Goal: Task Accomplishment & Management: Use online tool/utility

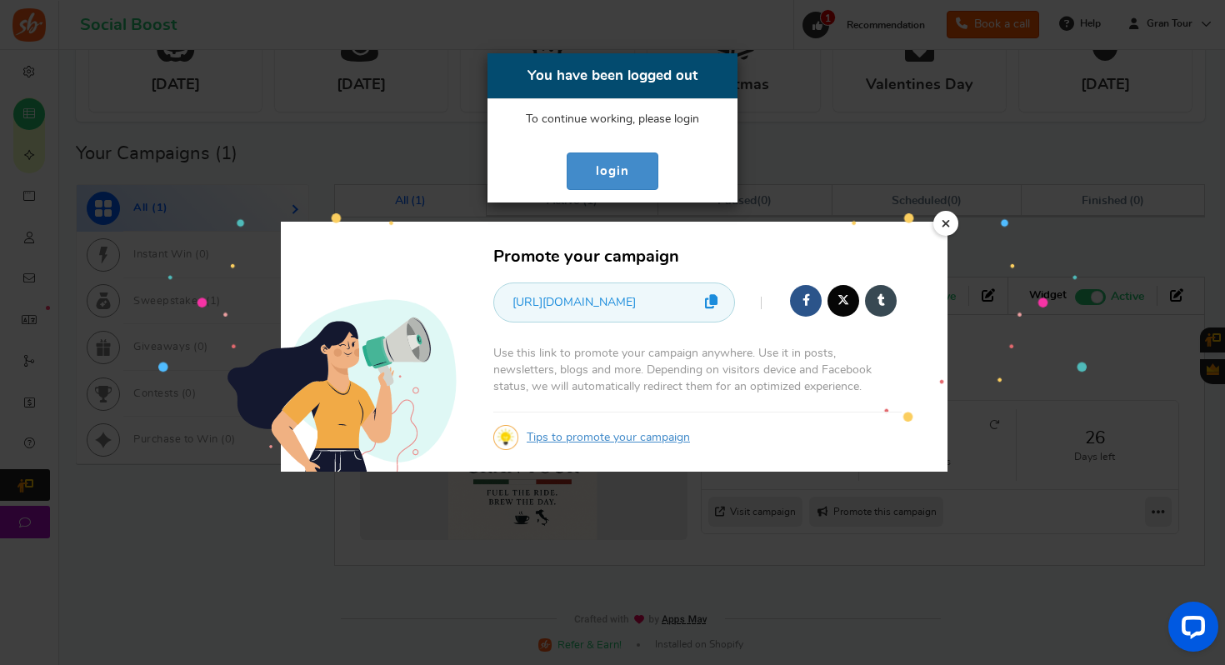
click at [950, 224] on div "You have been logged out To continue working, please reload the page. To contin…" at bounding box center [612, 332] width 1225 height 665
click at [950, 225] on div "You have been logged out To continue working, please reload the page. To contin…" at bounding box center [612, 332] width 1225 height 665
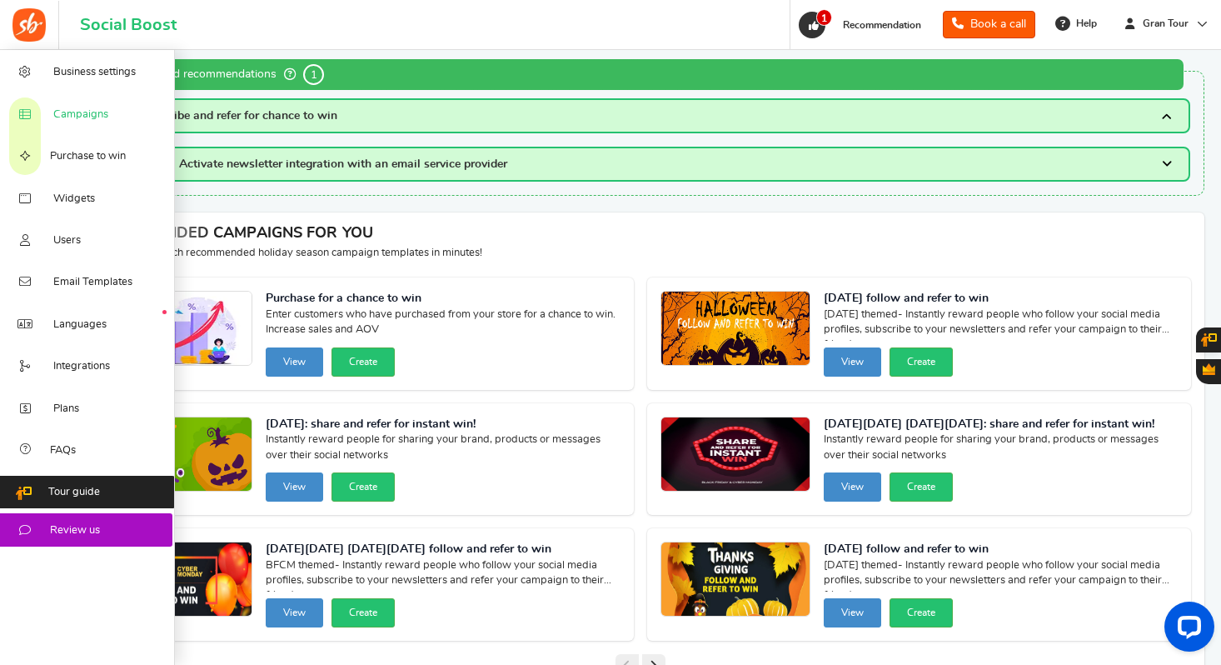
click at [99, 114] on span "Campaigns" at bounding box center [80, 114] width 55 height 15
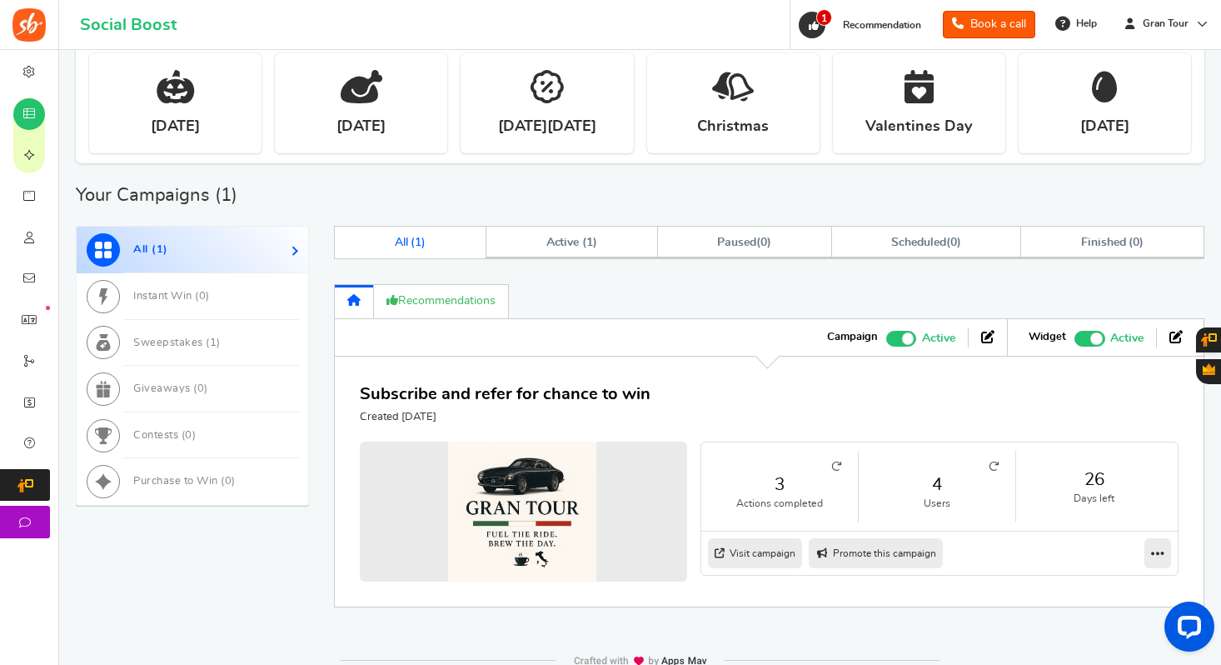
scroll to position [650, 0]
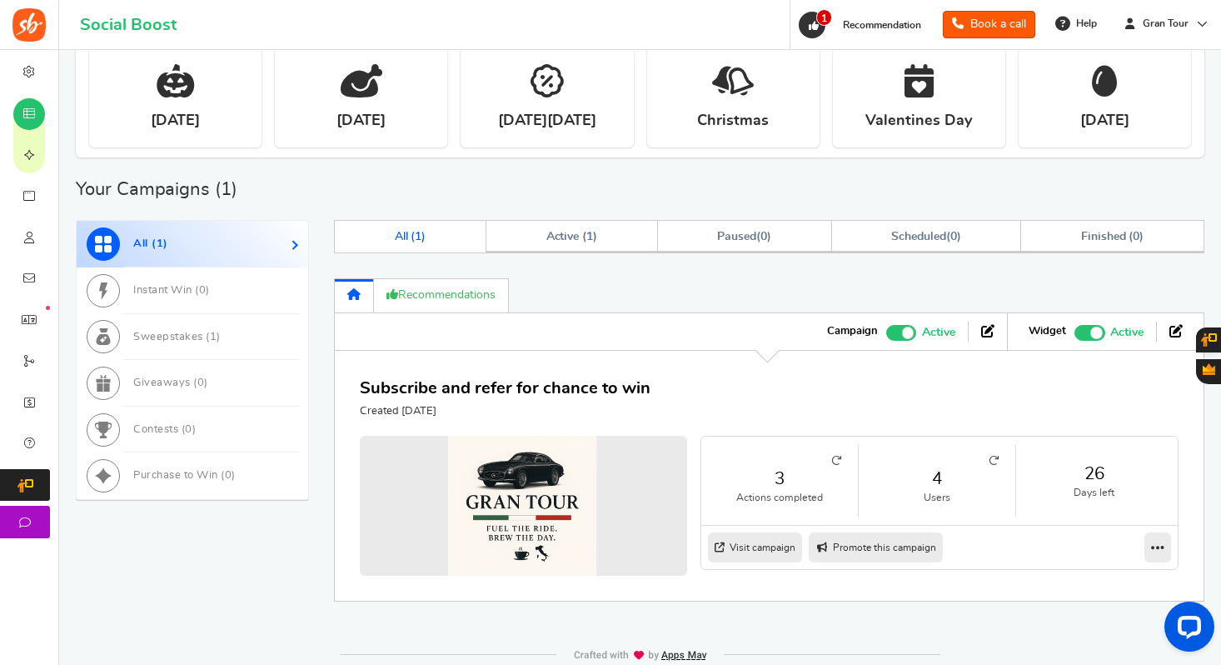
click at [997, 460] on icon at bounding box center [994, 461] width 10 height 10
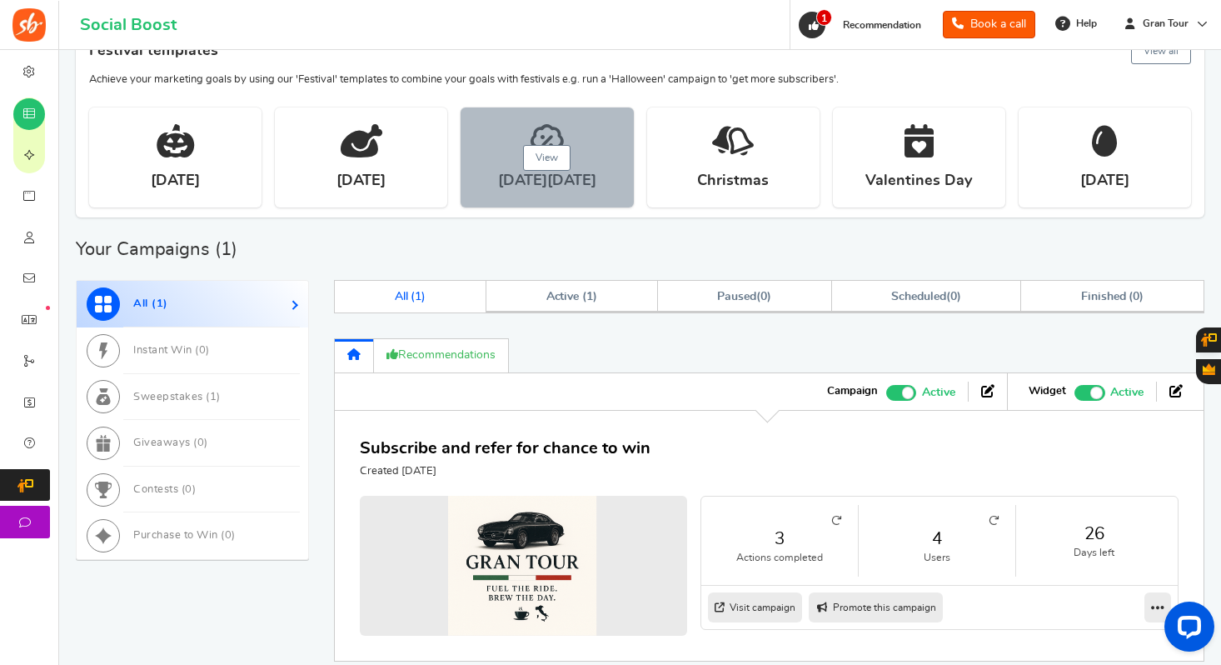
scroll to position [686, 0]
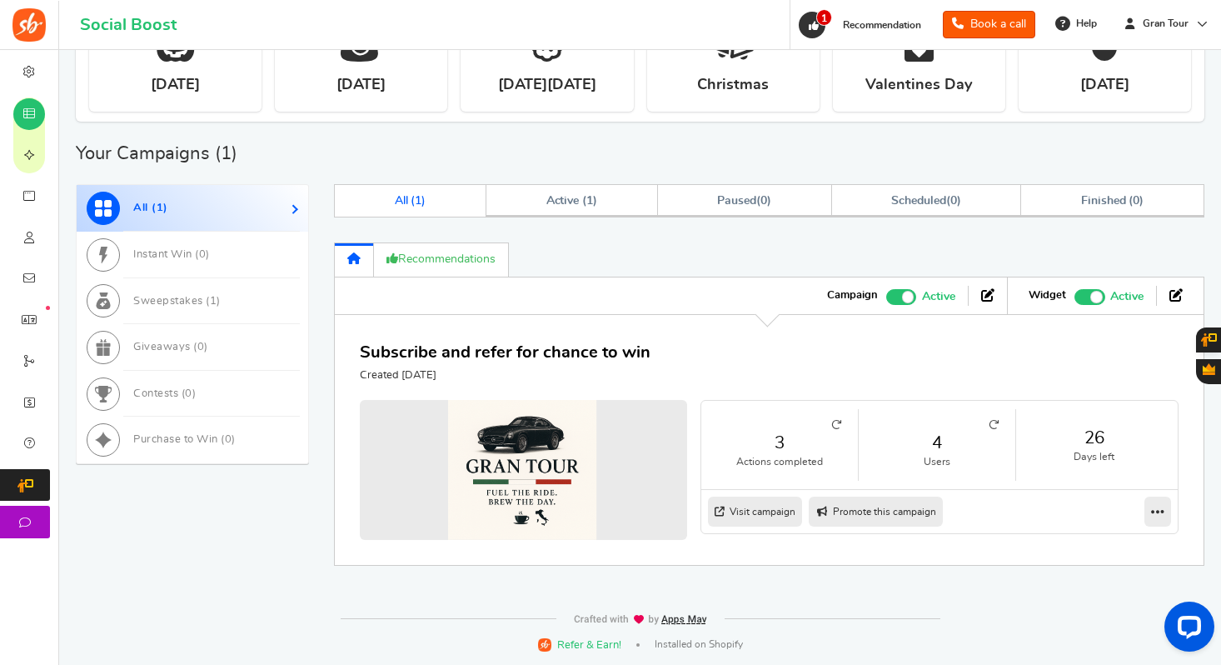
click at [861, 507] on link "Promote this campaign" at bounding box center [876, 512] width 134 height 30
type input "[URL][DOMAIN_NAME]"
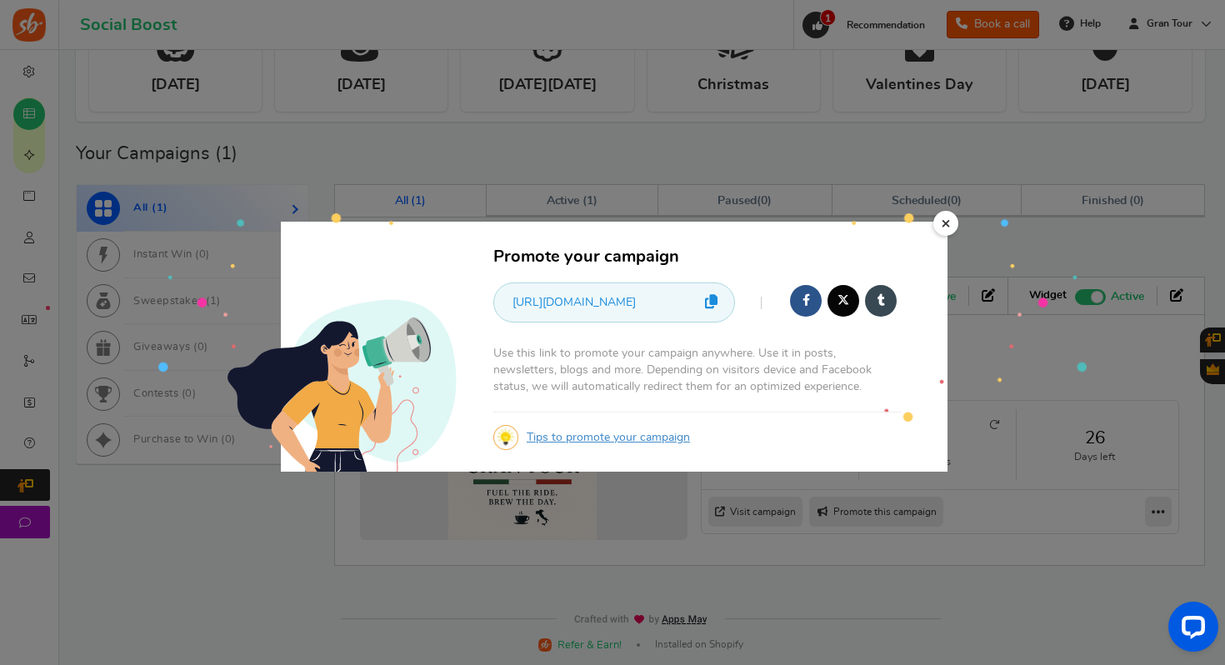
click at [709, 303] on icon at bounding box center [711, 301] width 12 height 14
click at [947, 215] on link "×" at bounding box center [945, 223] width 25 height 25
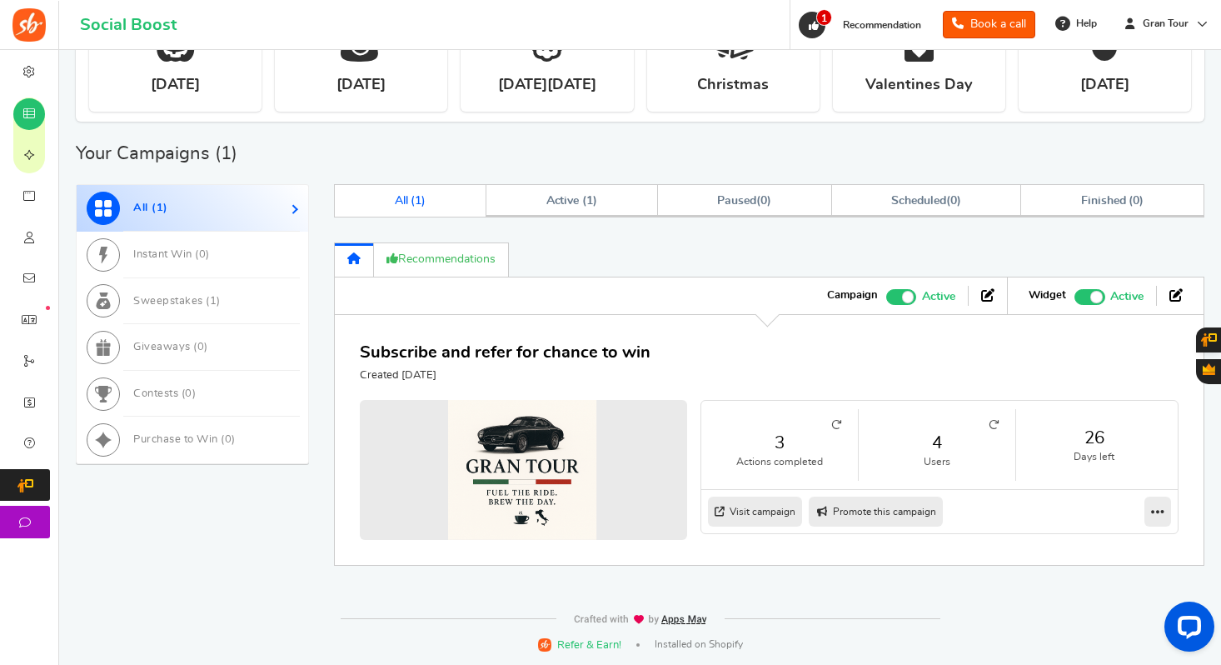
click at [996, 422] on icon at bounding box center [994, 425] width 10 height 10
